Goal: Information Seeking & Learning: Learn about a topic

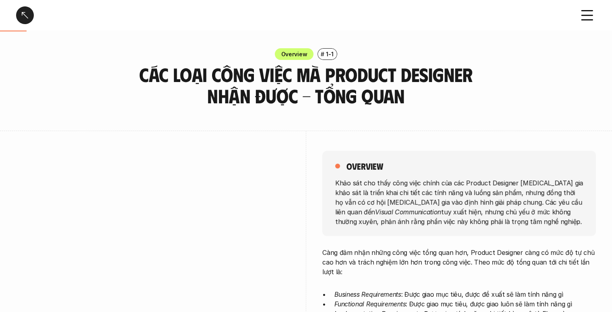
click at [367, 164] on h5 "overview" at bounding box center [364, 166] width 37 height 11
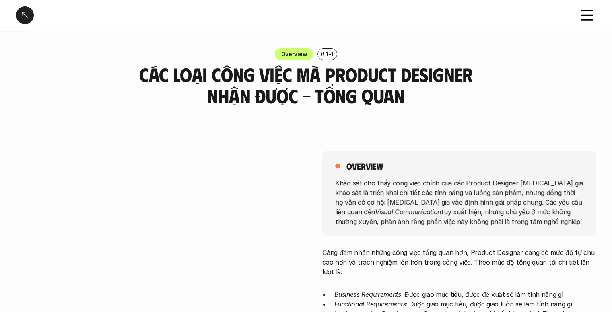
click at [373, 92] on h3 "Các loại công việc mà Product Designer nhận được - Tổng quan" at bounding box center [306, 85] width 342 height 43
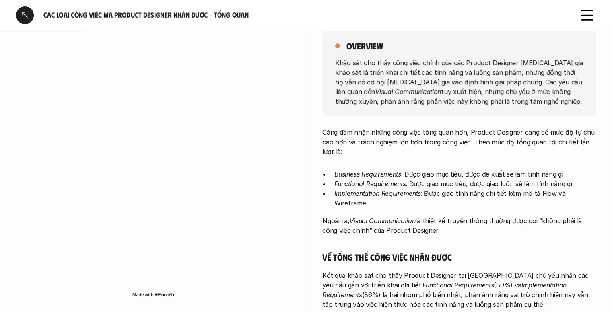
scroll to position [134, 0]
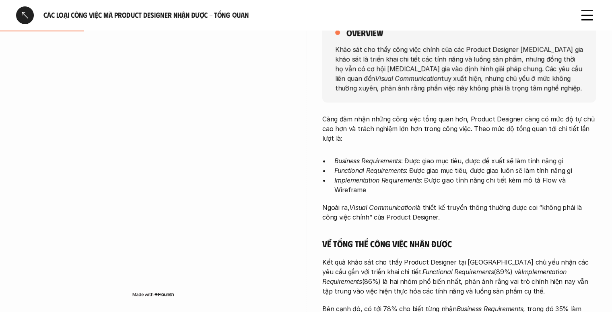
click at [16, 24] on div at bounding box center [25, 15] width 18 height 18
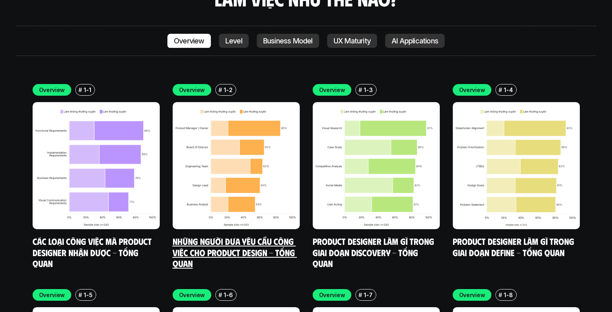
scroll to position [2847, 0]
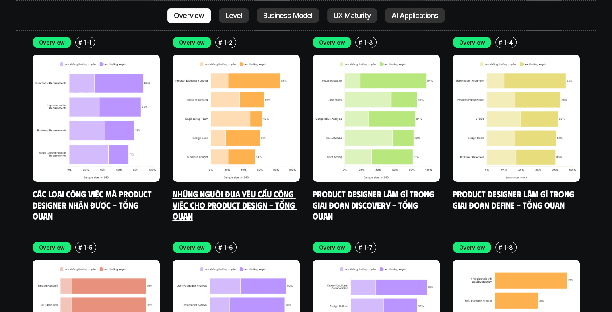
click at [237, 106] on img at bounding box center [236, 118] width 127 height 127
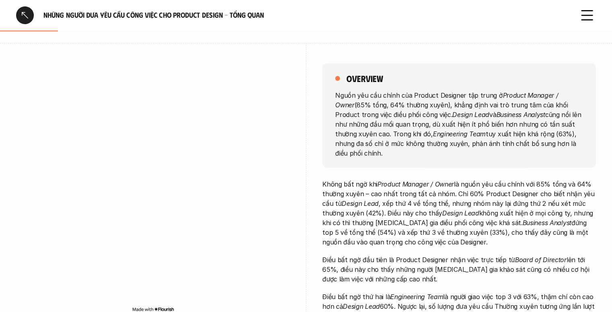
scroll to position [87, 0]
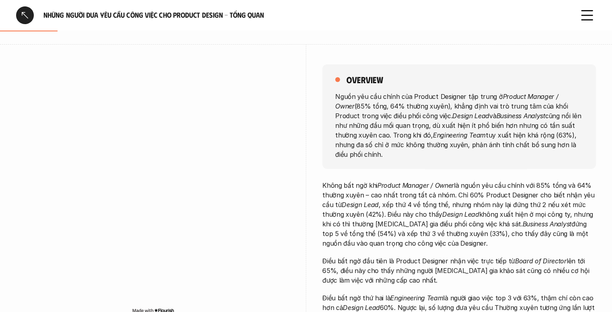
click at [377, 92] on p "Nguồn yêu cầu chính của Product Designer tập trung ở Product Manager / Owner (8…" at bounding box center [459, 125] width 248 height 68
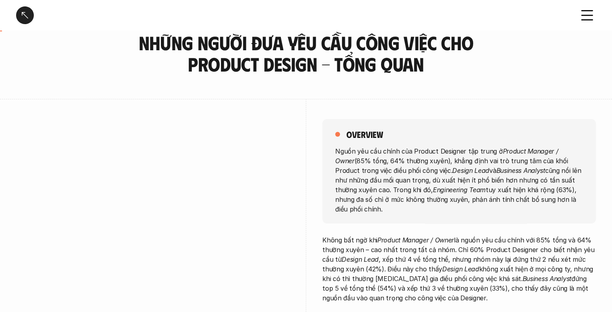
scroll to position [31, 0]
click at [363, 56] on h3 "Những người đưa yêu cầu công việc cho Product Design - Tổng quan" at bounding box center [306, 54] width 342 height 43
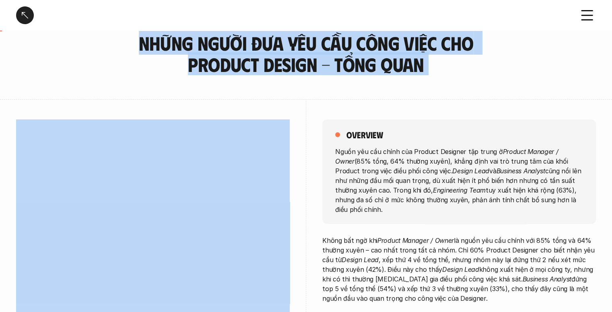
click at [363, 56] on h3 "Những người đưa yêu cầu công việc cho Product Design - Tổng quan" at bounding box center [306, 54] width 342 height 43
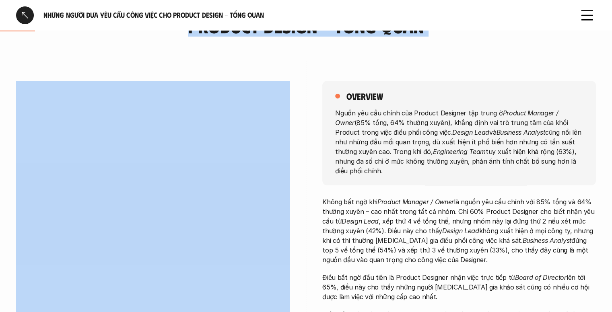
scroll to position [72, 0]
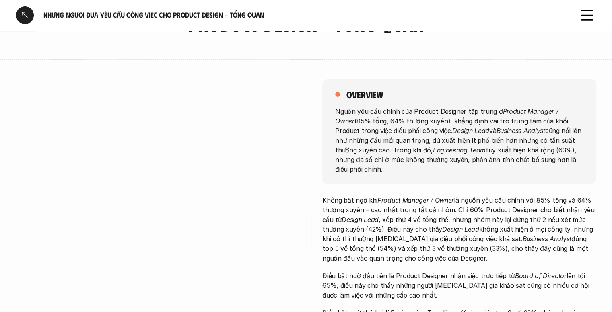
click at [389, 117] on p "Nguồn yêu cầu chính của Product Designer tập trung ở Product Manager / Owner (8…" at bounding box center [459, 140] width 248 height 68
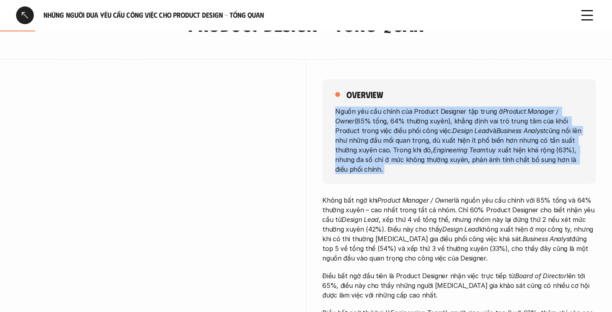
click at [389, 117] on p "Nguồn yêu cầu chính của Product Designer tập trung ở Product Manager / Owner (8…" at bounding box center [459, 140] width 248 height 68
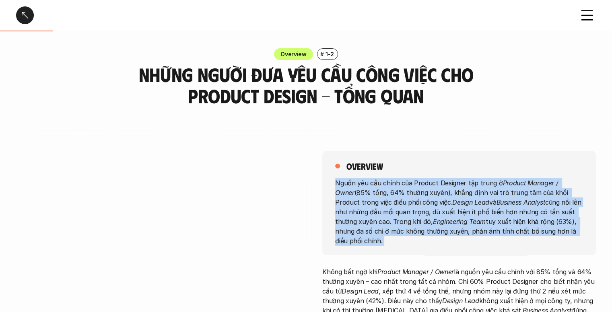
scroll to position [124, 0]
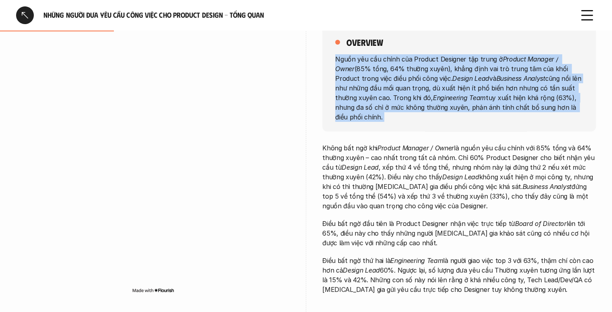
copy p "Nguồn yêu cầu chính của Product Designer tập trung ở Product Manager / Owner (8…"
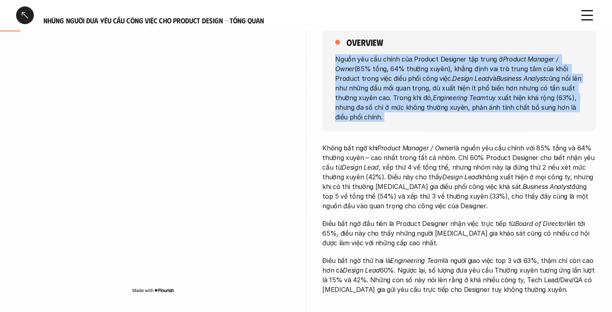
scroll to position [0, 0]
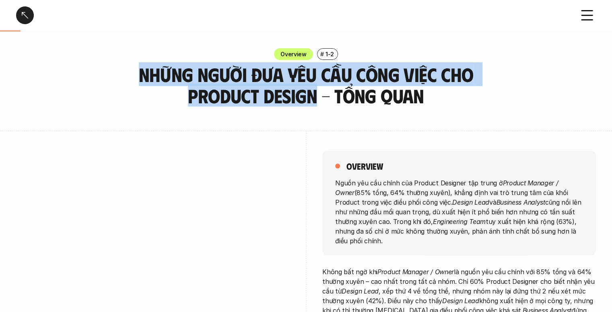
drag, startPoint x: 142, startPoint y: 64, endPoint x: 312, endPoint y: 95, distance: 173.3
click at [312, 95] on h3 "Những người đưa yêu cầu công việc cho Product Design - Tổng quan" at bounding box center [306, 85] width 342 height 43
copy h3 "Những người đưa yêu cầu công việc cho Product Design"
click at [25, 13] on div at bounding box center [25, 15] width 18 height 18
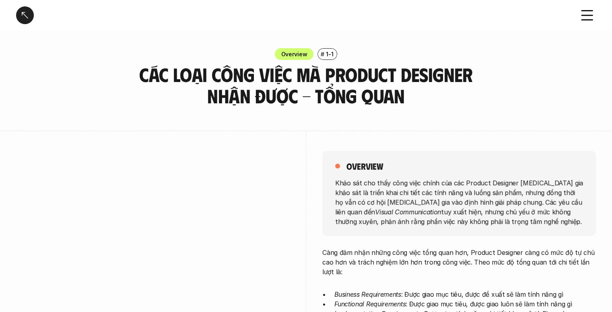
click at [433, 198] on p "Khảo sát cho thấy công việc chính của các Product Designer tham gia khảo sát là…" at bounding box center [459, 202] width 248 height 48
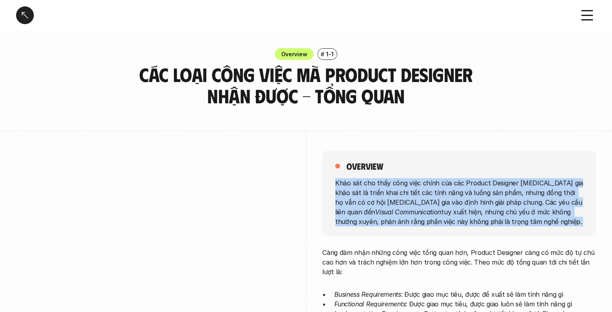
click at [433, 198] on p "Khảo sát cho thấy công việc chính của các Product Designer tham gia khảo sát là…" at bounding box center [459, 202] width 248 height 48
copy p "Khảo sát cho thấy công việc chính của các Product Designer tham gia khảo sát là…"
